Goal: Information Seeking & Learning: Learn about a topic

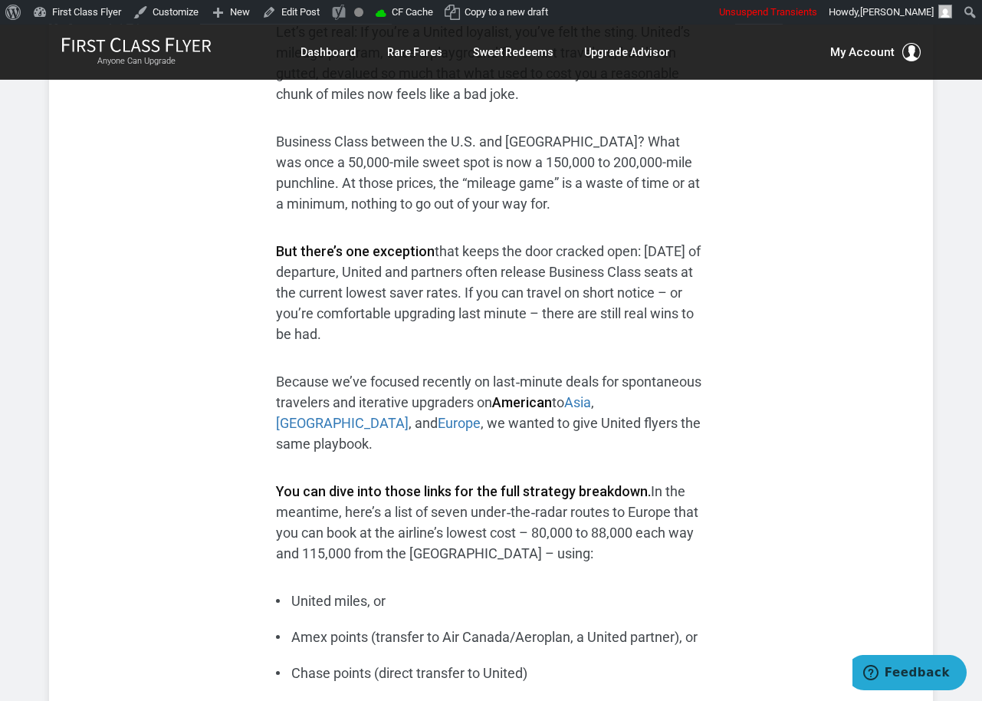
scroll to position [577, 0]
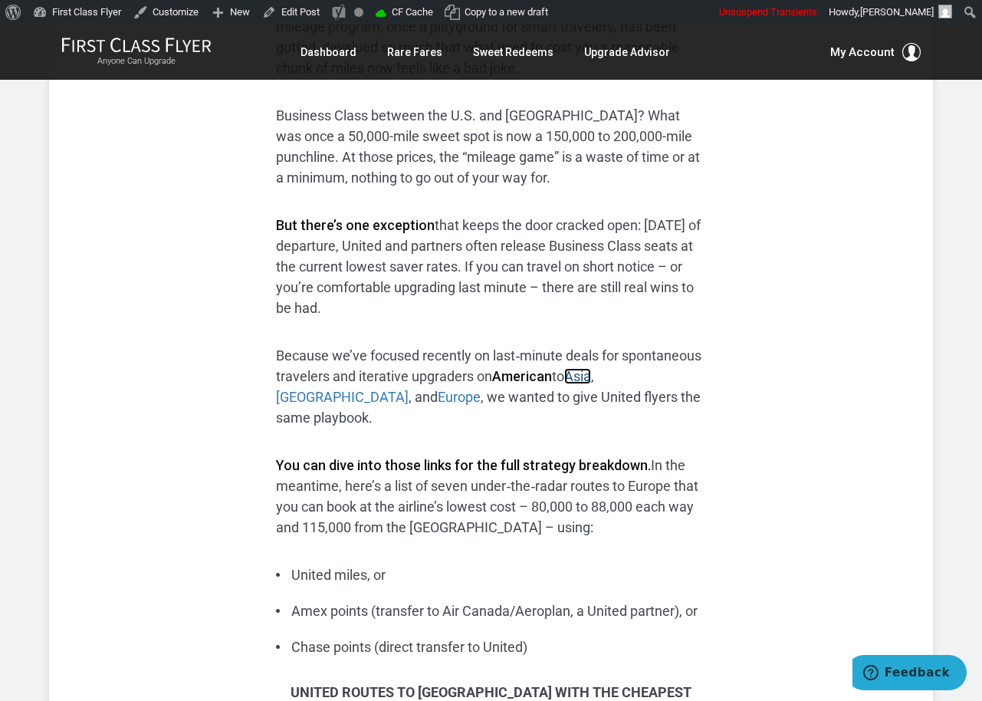
click at [591, 379] on link "Asia" at bounding box center [577, 376] width 27 height 16
click at [409, 389] on link "Australia" at bounding box center [342, 397] width 133 height 16
click at [438, 394] on link "Europe" at bounding box center [459, 397] width 43 height 16
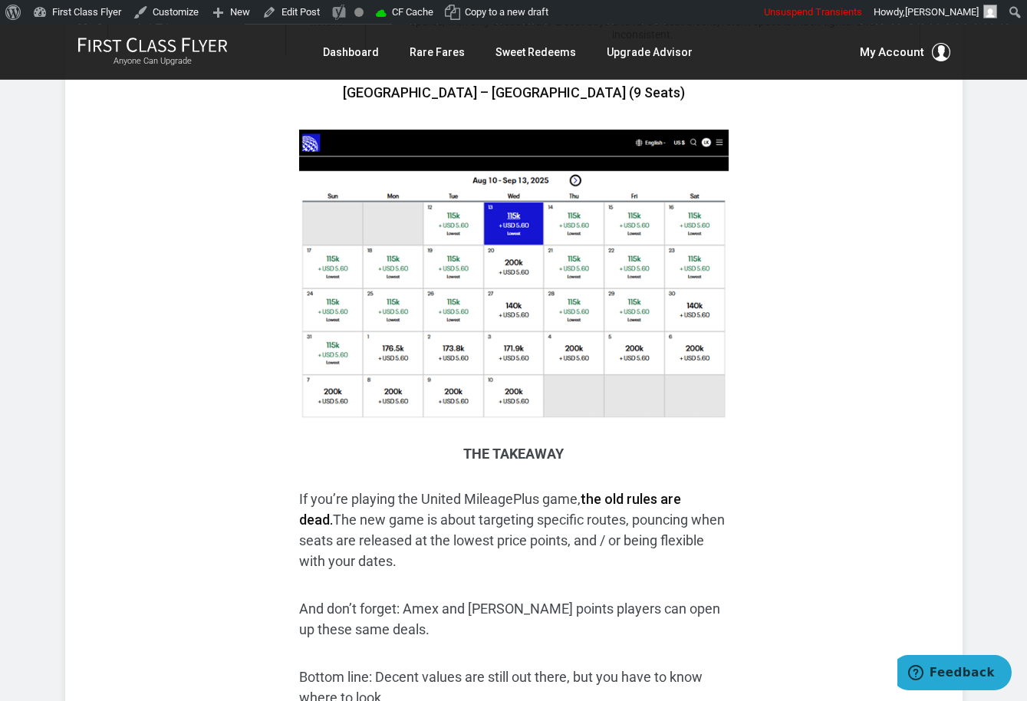
scroll to position [3925, 0]
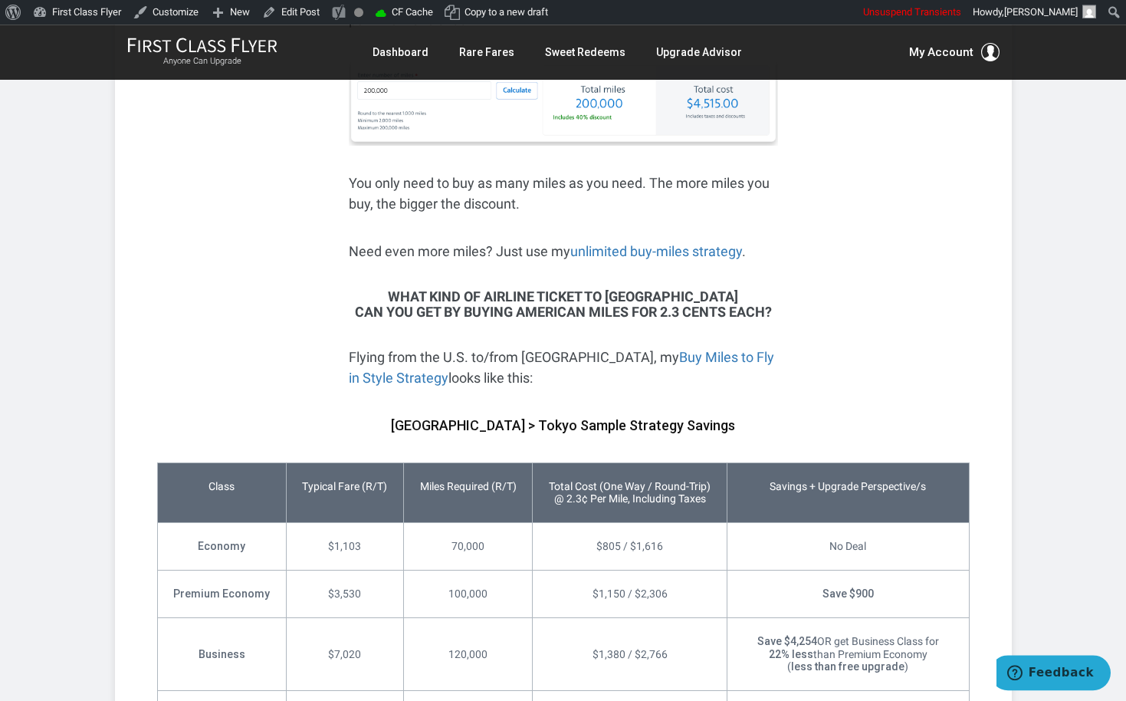
scroll to position [3373, 0]
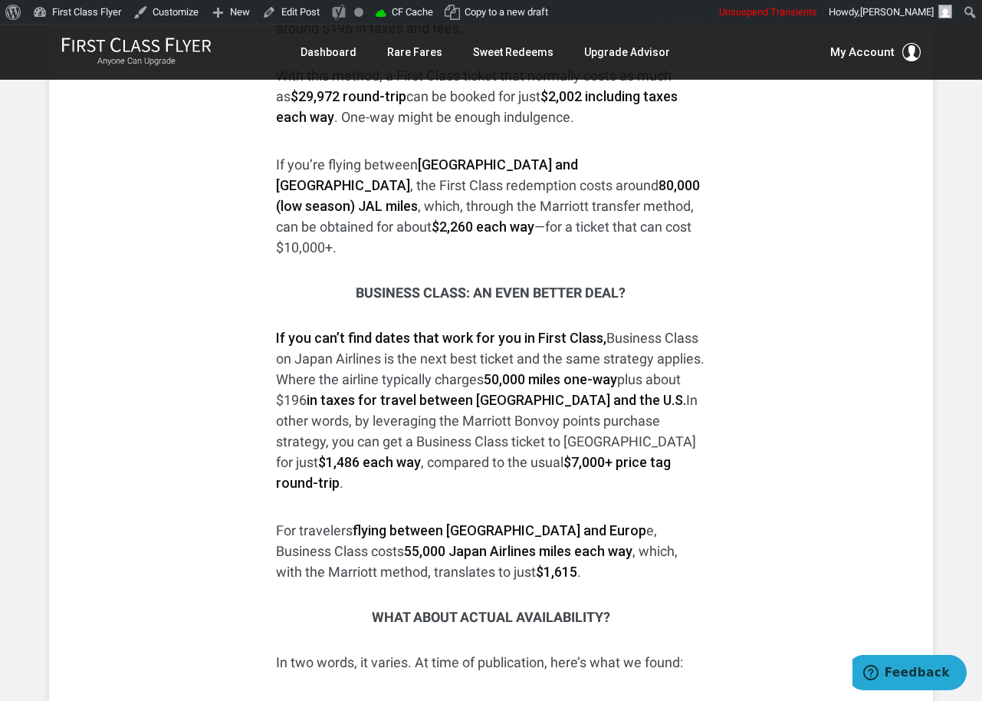
scroll to position [2858, 0]
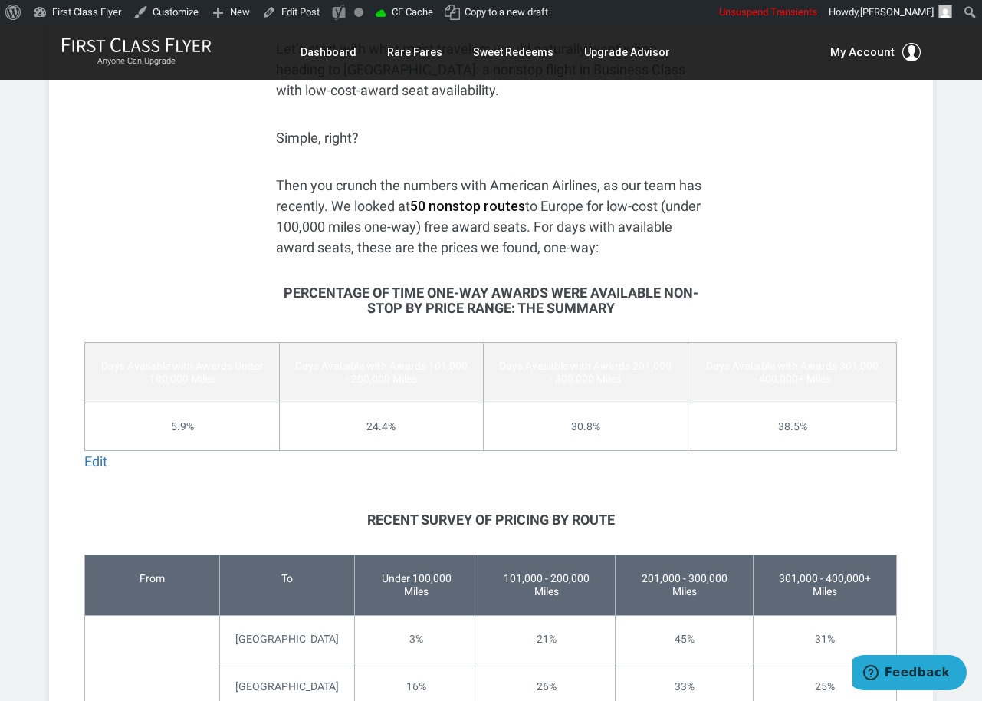
scroll to position [1619, 0]
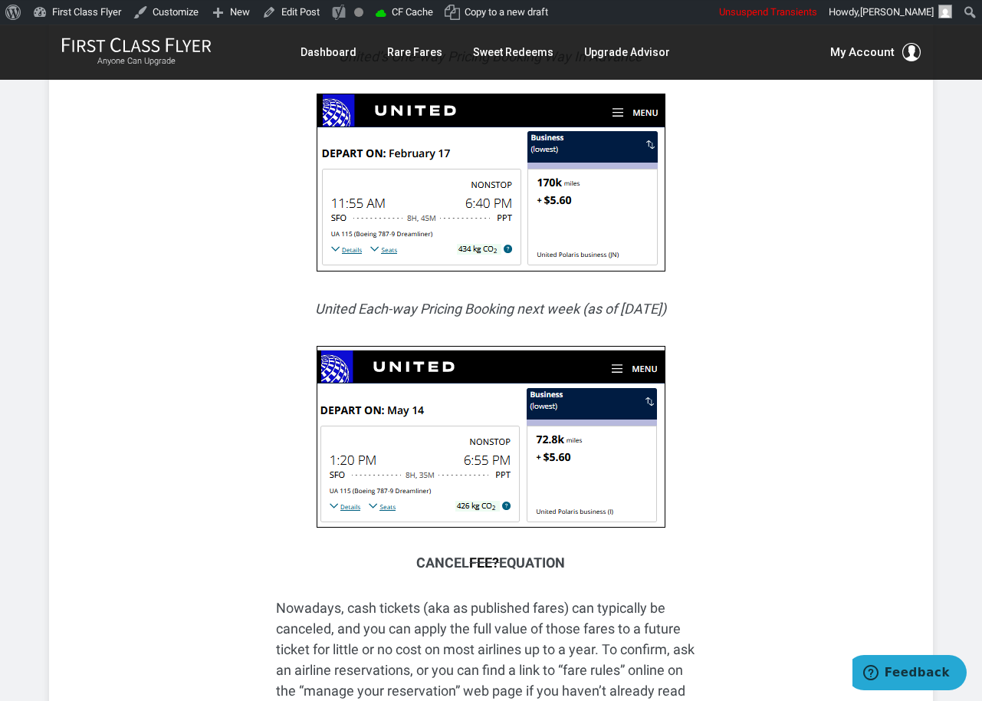
scroll to position [7850, 0]
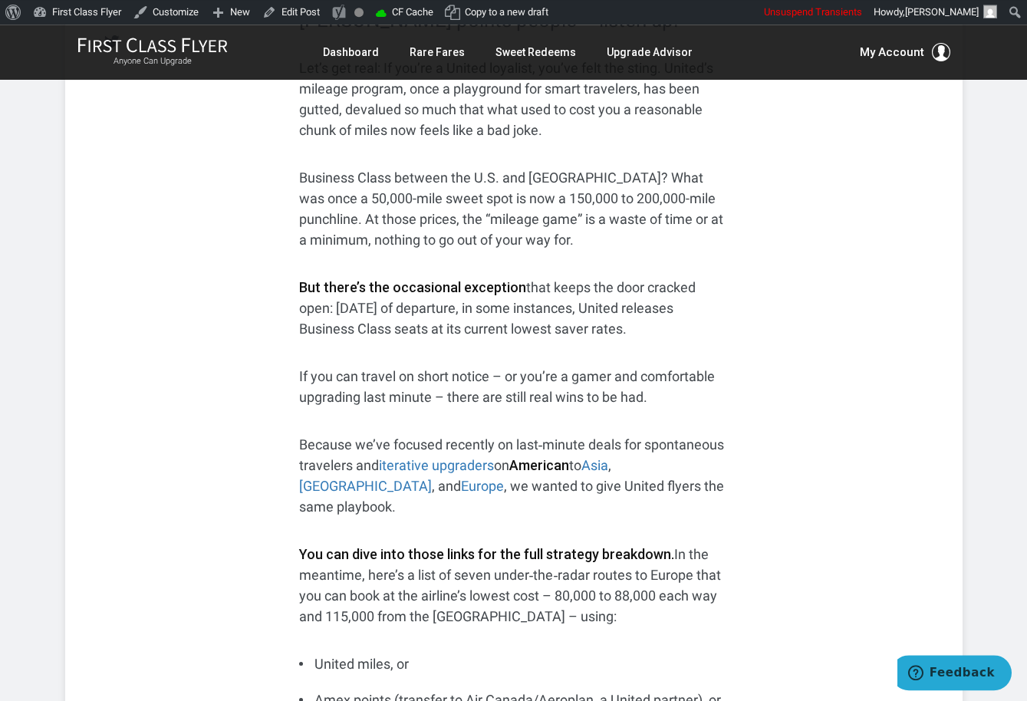
scroll to position [540, 0]
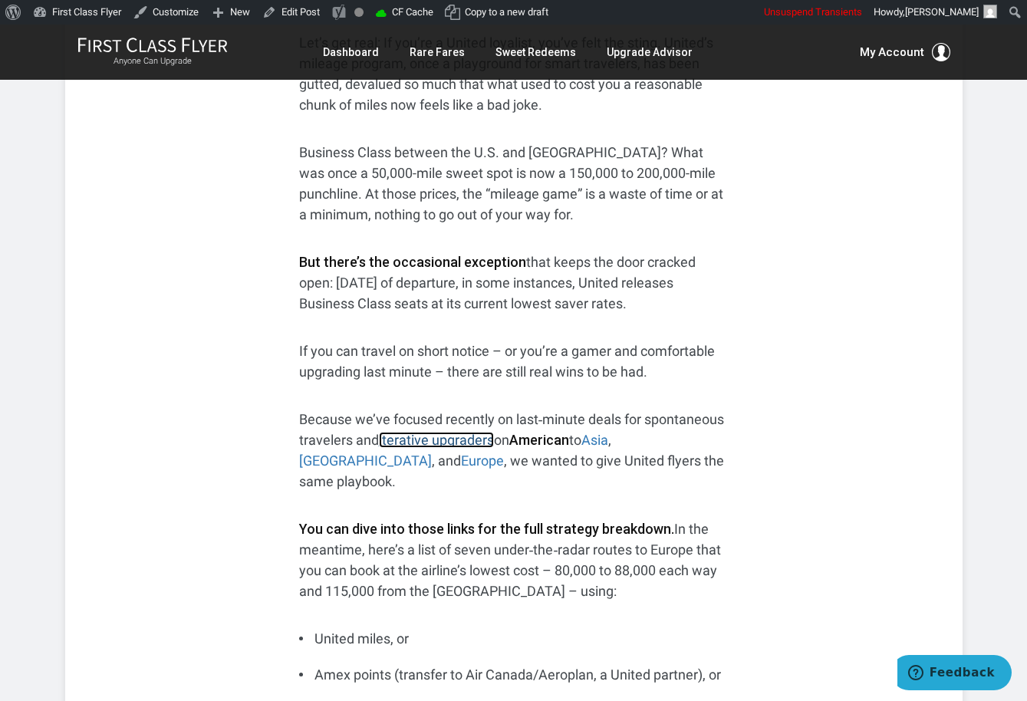
click at [464, 442] on link "iterative upgraders" at bounding box center [436, 440] width 115 height 16
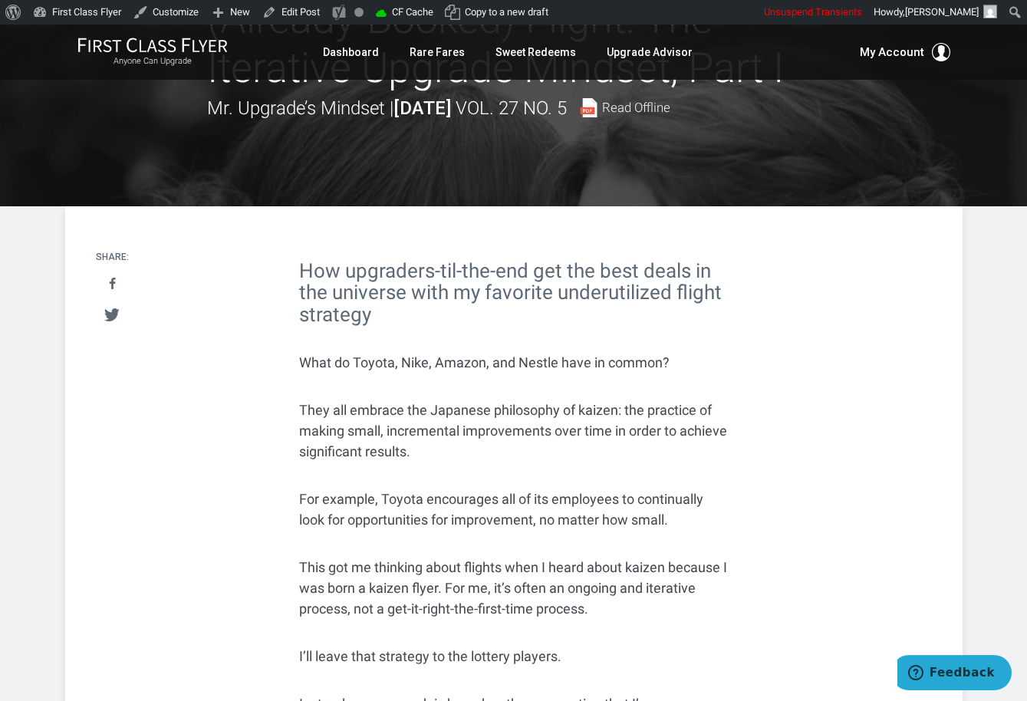
scroll to position [221, 0]
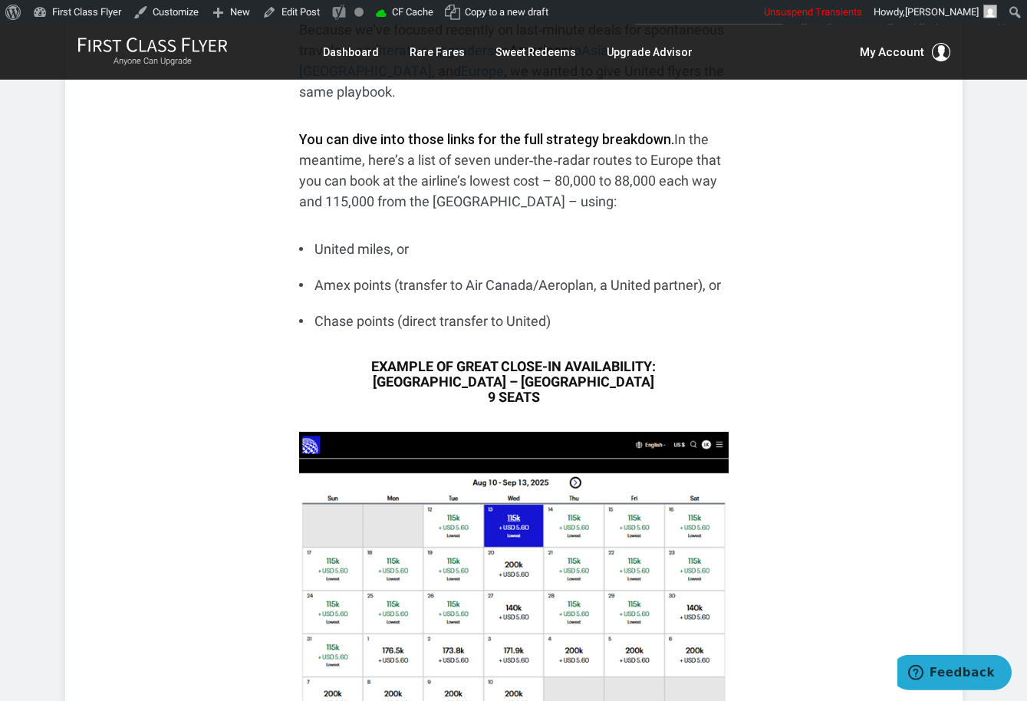
scroll to position [981, 0]
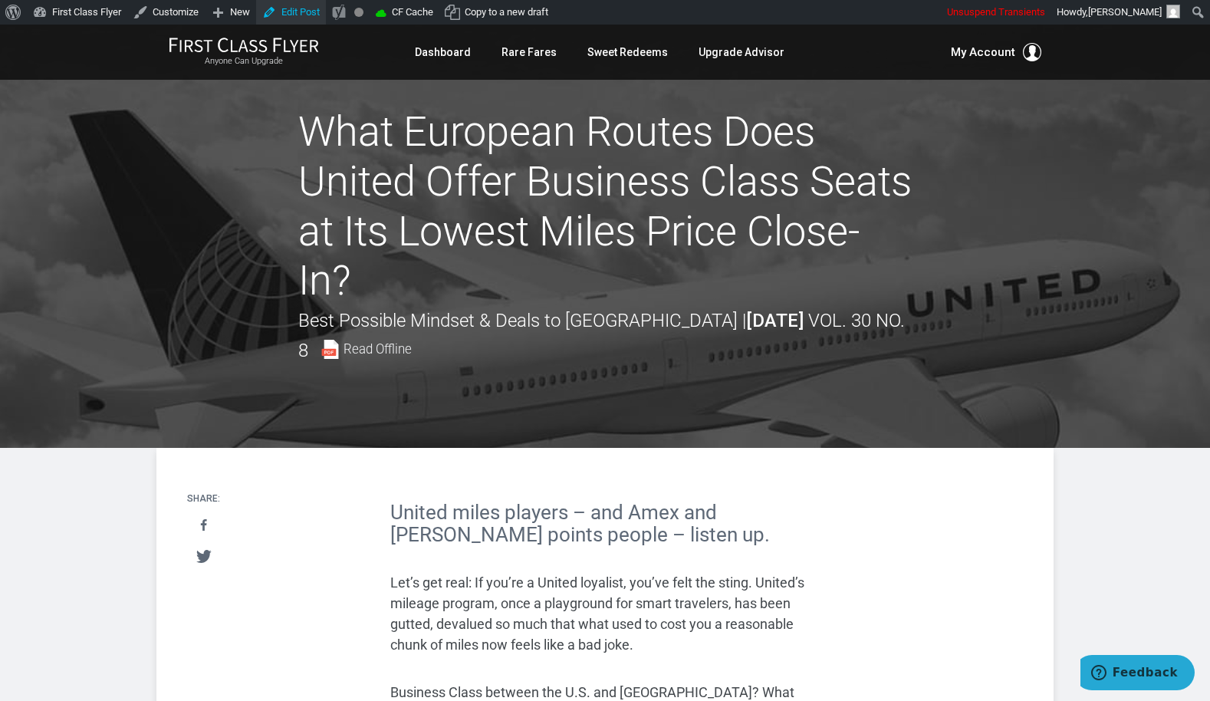
click at [316, 11] on link "Edit Post" at bounding box center [291, 12] width 70 height 25
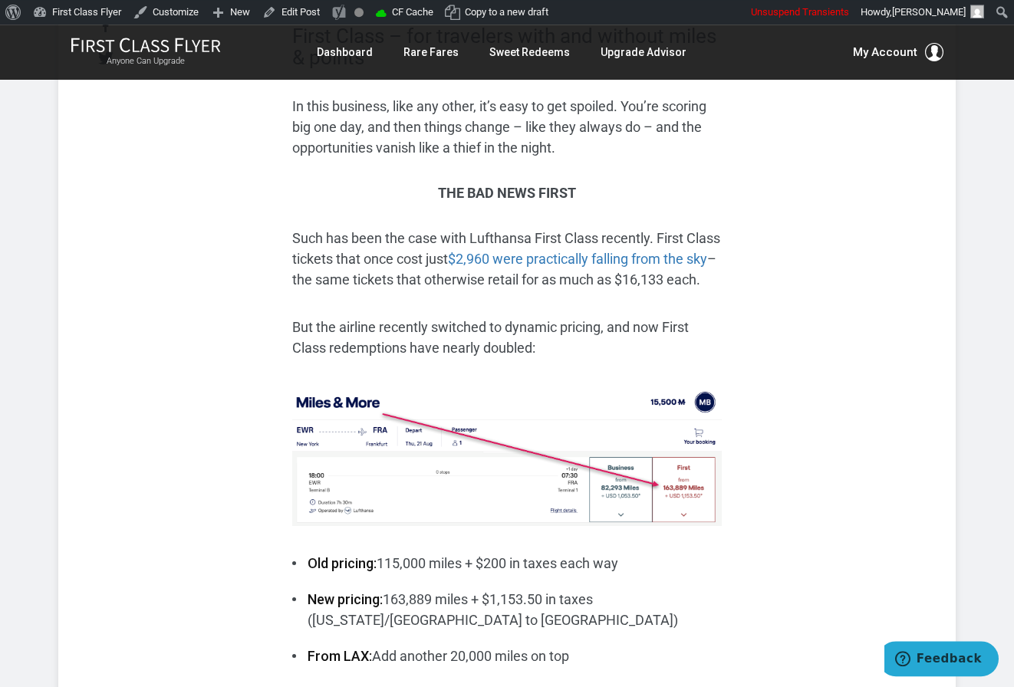
scroll to position [626, 0]
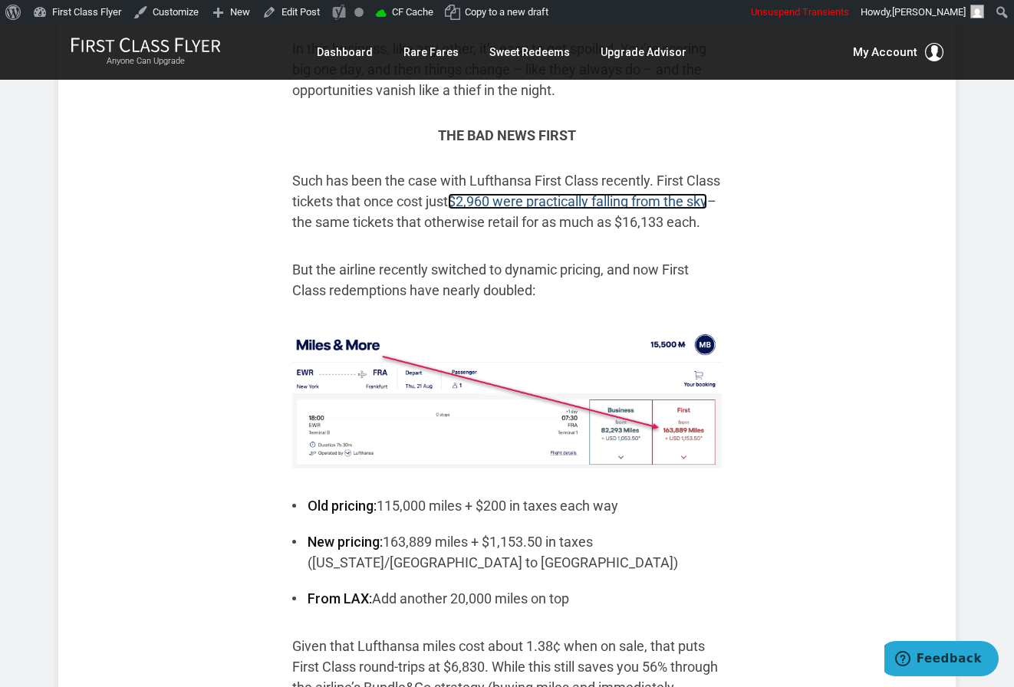
click at [592, 193] on link "$2,960 were practically falling from the sky" at bounding box center [577, 201] width 259 height 16
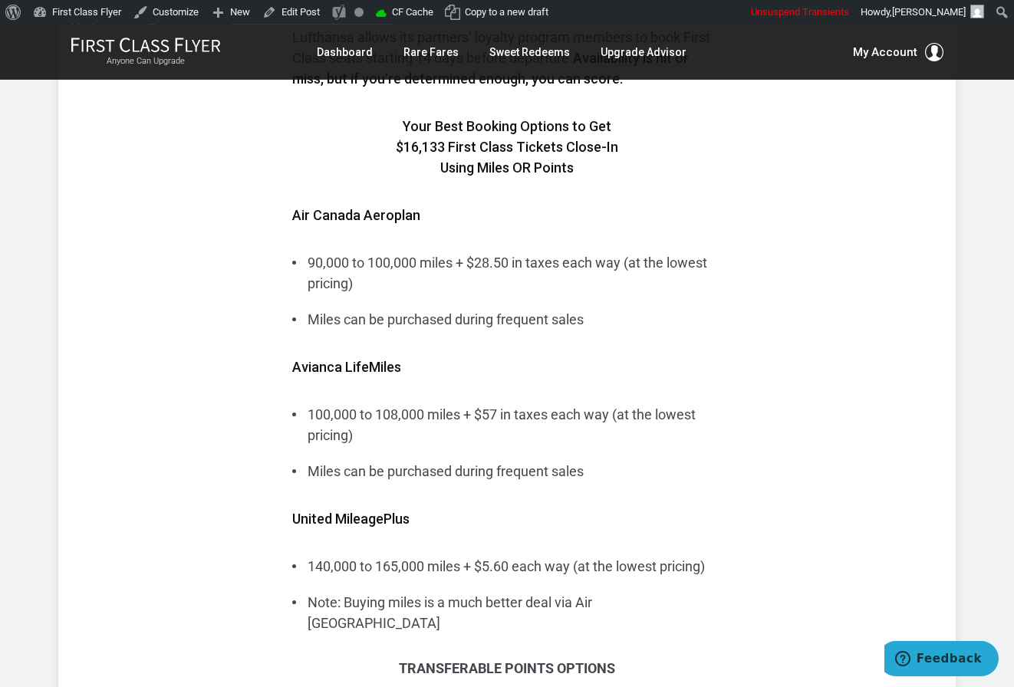
scroll to position [1619, 0]
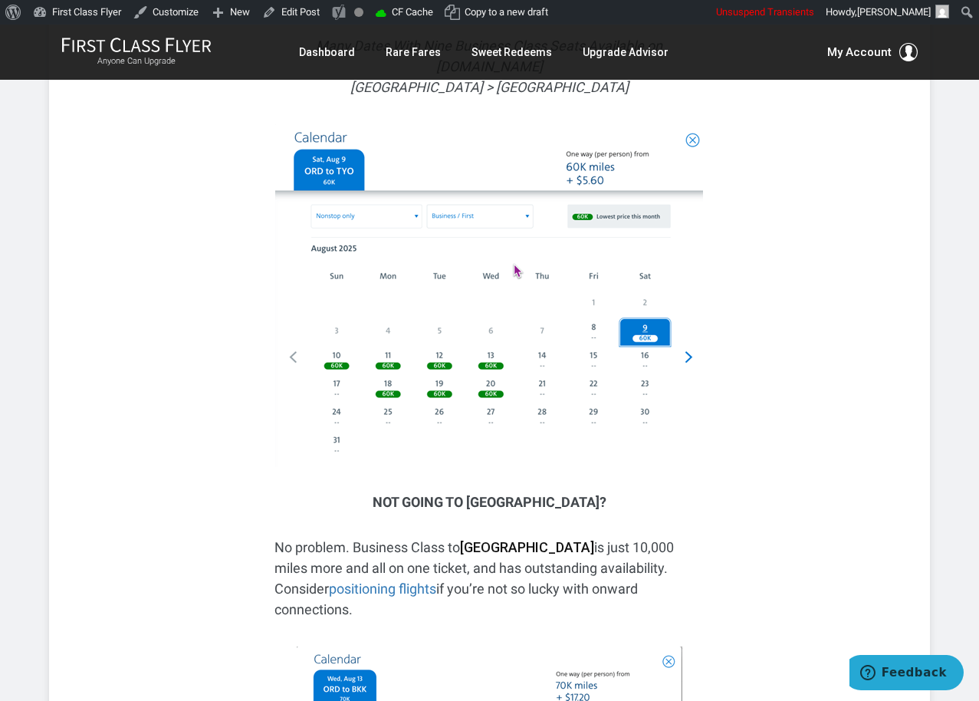
scroll to position [5759, 0]
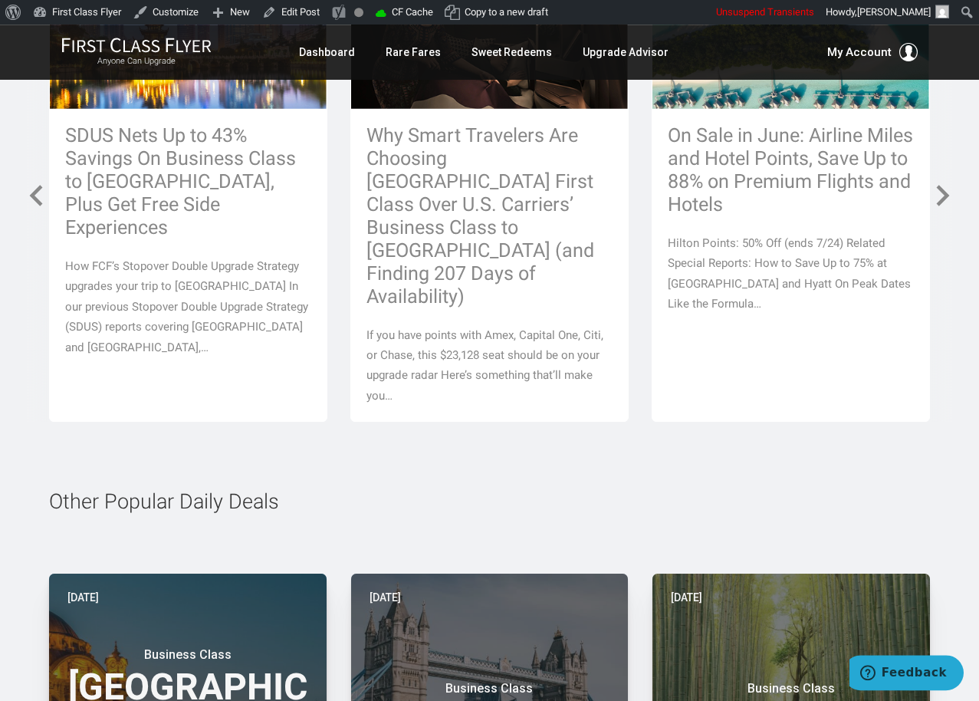
scroll to position [10642, 0]
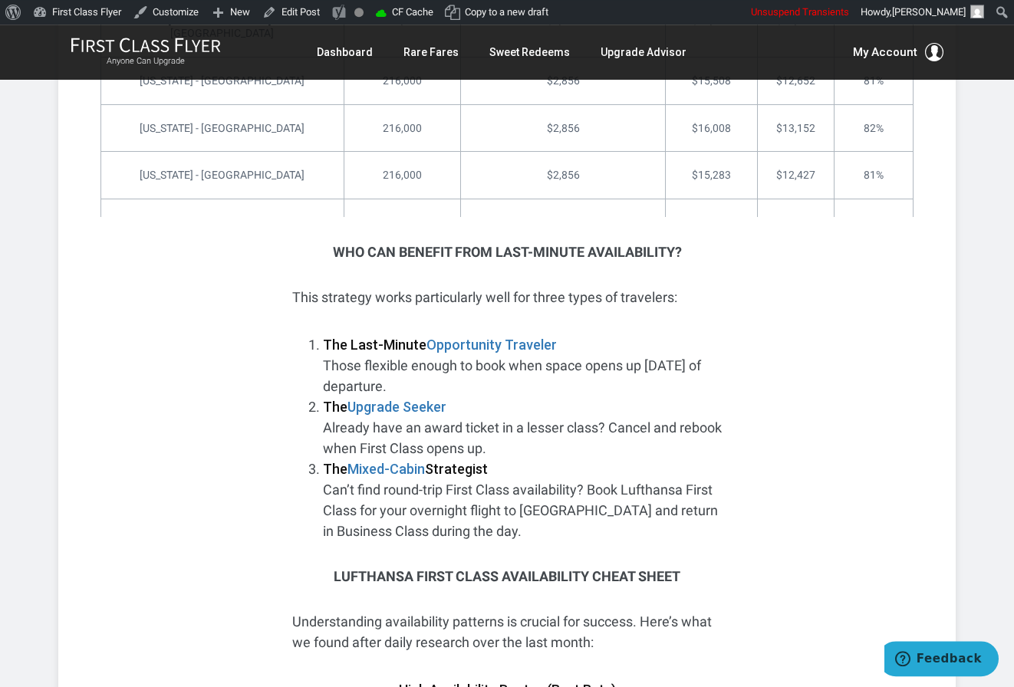
scroll to position [4759, 0]
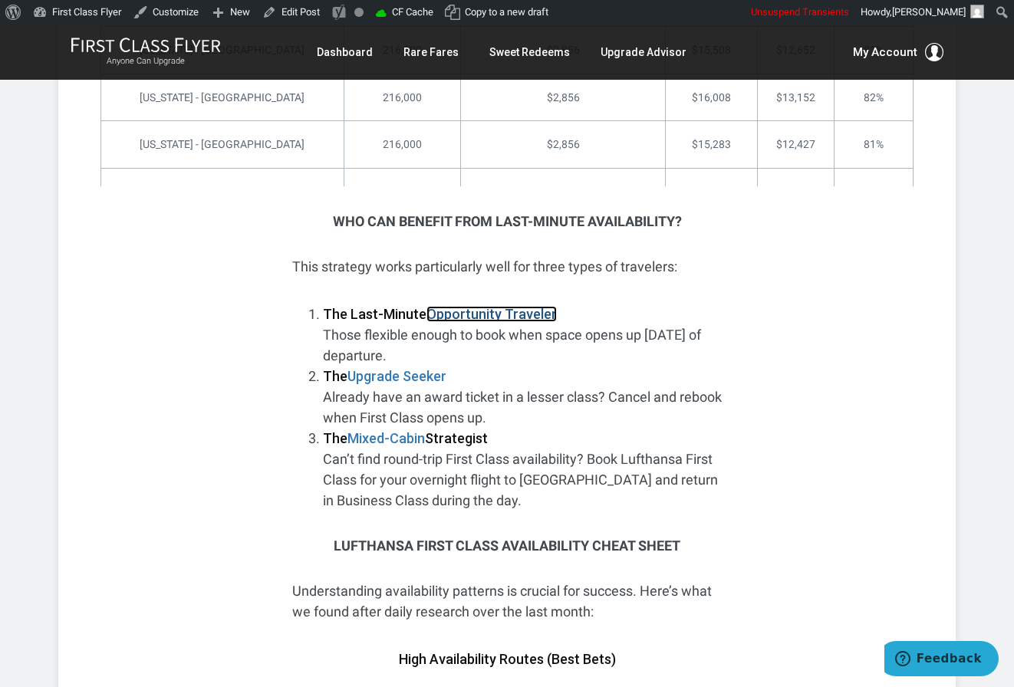
click at [520, 306] on strong "Opportunity Traveler" at bounding box center [491, 314] width 130 height 16
click at [436, 368] on strong "Upgrade Seeker" at bounding box center [396, 376] width 99 height 16
click at [410, 430] on strong "Mixed-Cabin" at bounding box center [385, 438] width 77 height 16
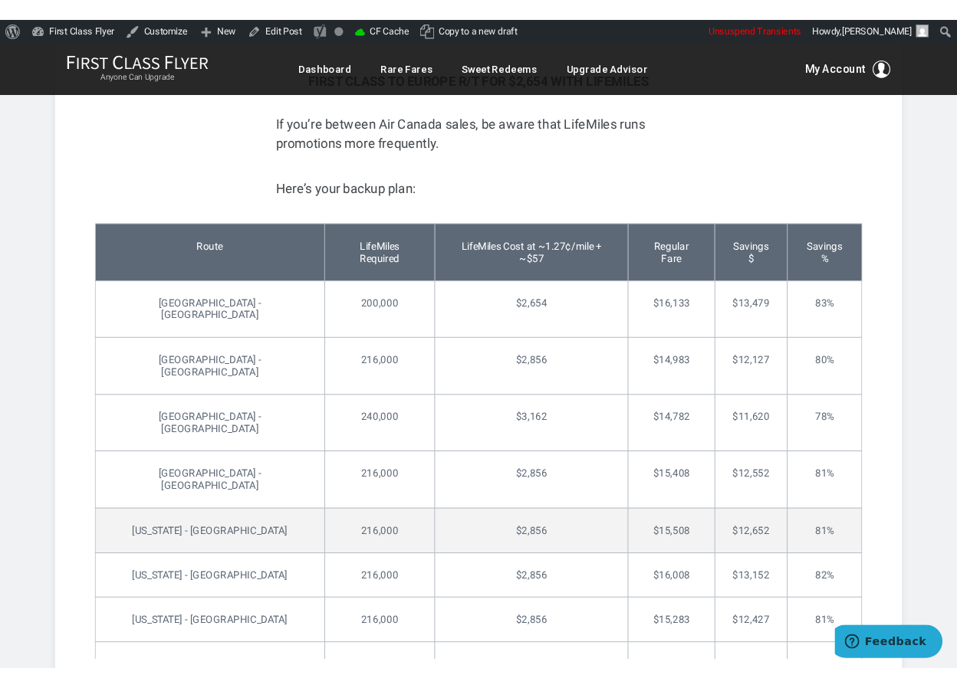
scroll to position [4281, 0]
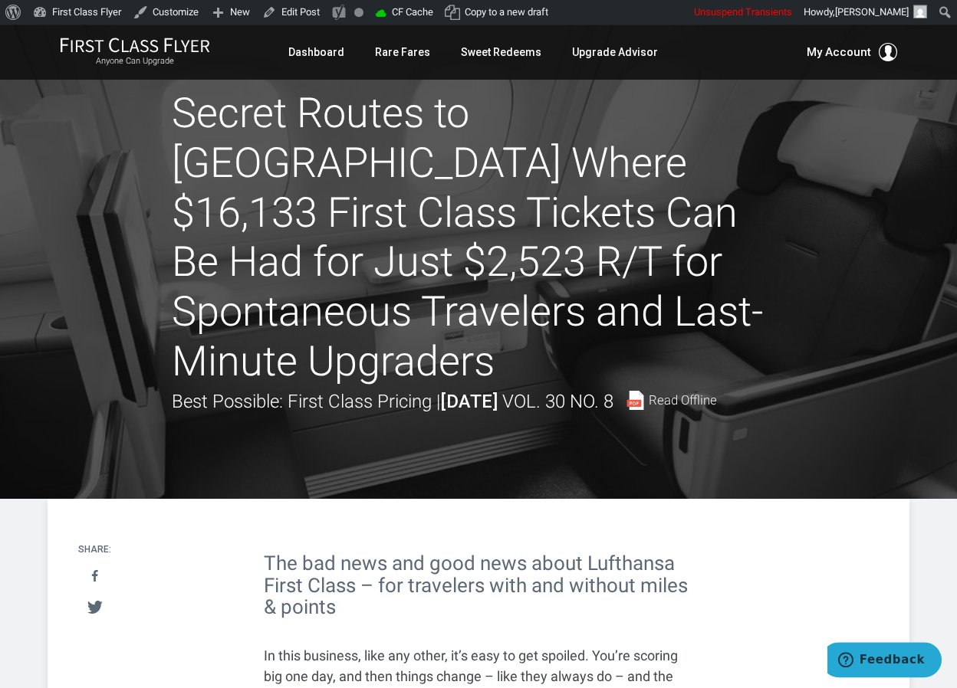
scroll to position [0, 0]
